Goal: Navigation & Orientation: Find specific page/section

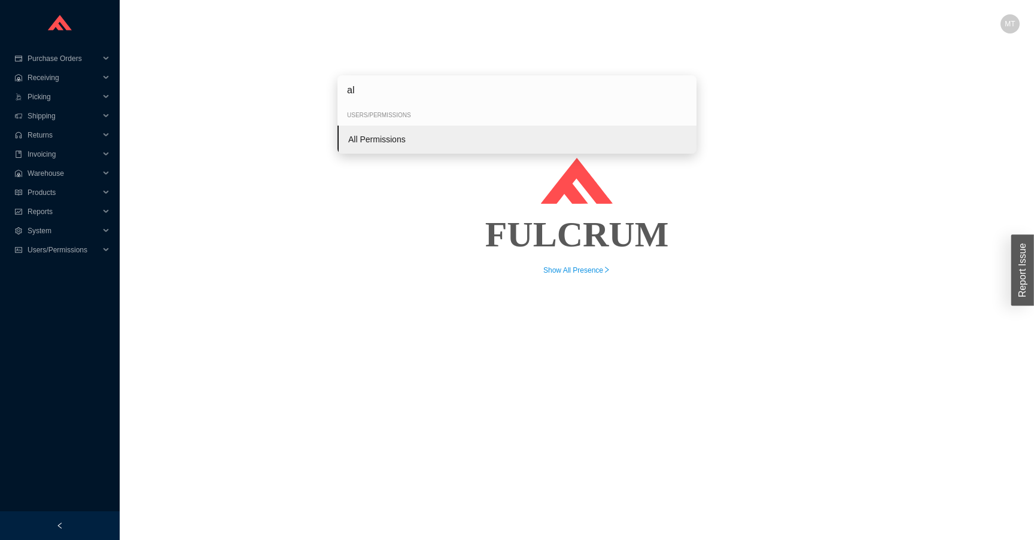
type input "all"
type input "sele"
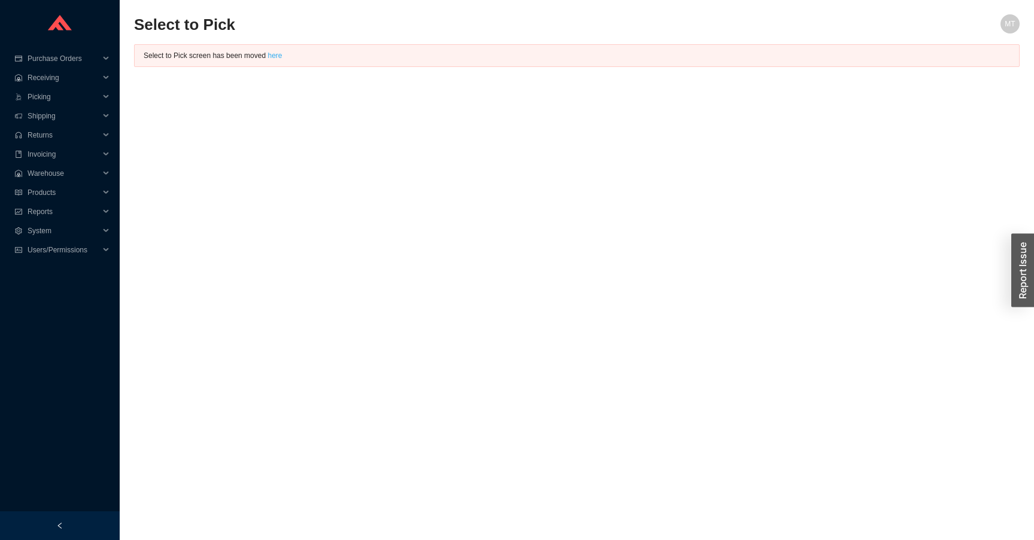
click at [281, 57] on link "here" at bounding box center [274, 55] width 14 height 8
